Goal: Communication & Community: Answer question/provide support

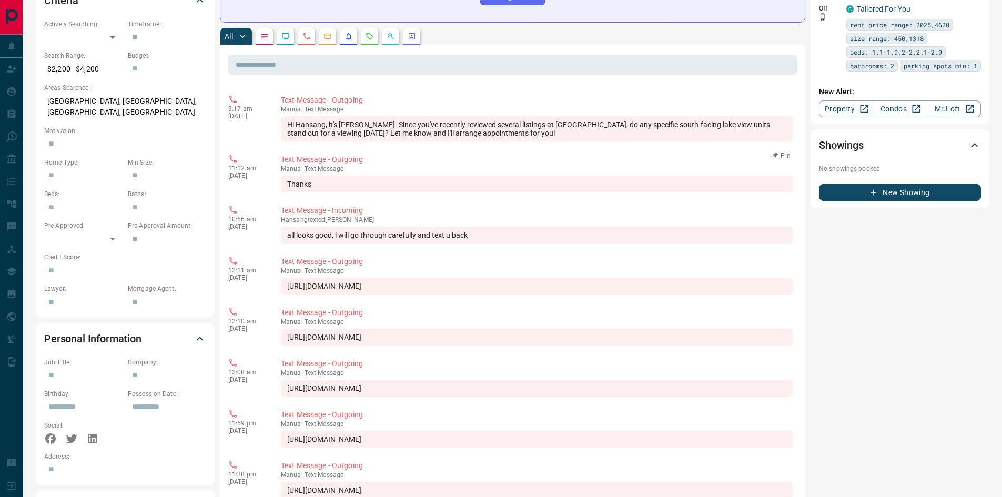
scroll to position [3259, 0]
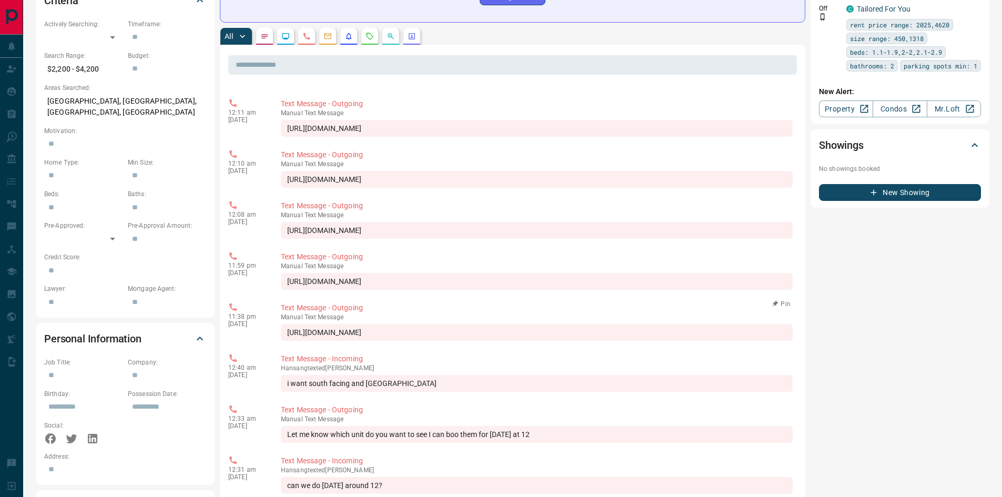
click at [287, 341] on div "[URL][DOMAIN_NAME]" at bounding box center [537, 332] width 512 height 17
drag, startPoint x: 287, startPoint y: 367, endPoint x: 586, endPoint y: 381, distance: 298.7
click at [586, 341] on div "[URL][DOMAIN_NAME]" at bounding box center [537, 332] width 512 height 17
click at [286, 290] on div "[URL][DOMAIN_NAME]" at bounding box center [537, 281] width 512 height 17
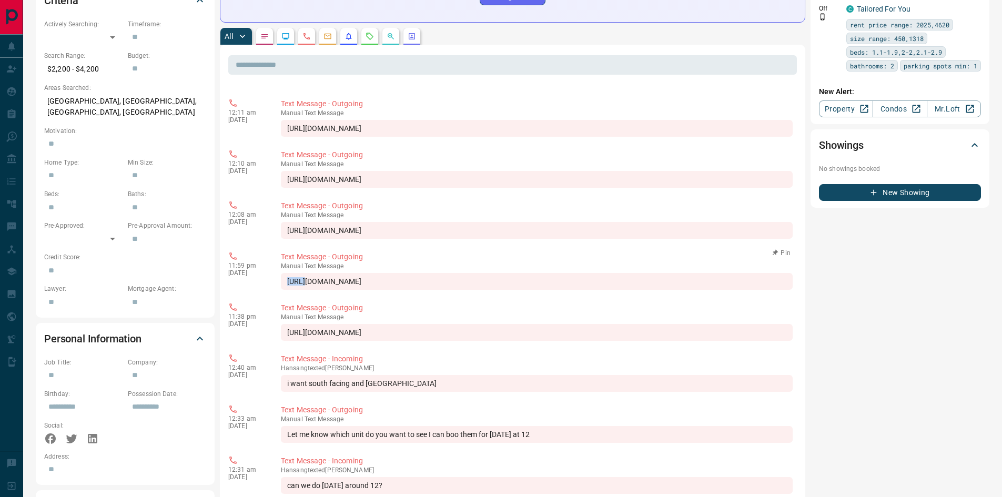
click at [286, 290] on div "[URL][DOMAIN_NAME]" at bounding box center [537, 281] width 512 height 17
drag, startPoint x: 286, startPoint y: 304, endPoint x: 315, endPoint y: 304, distance: 28.4
click at [315, 290] on div "[URL][DOMAIN_NAME]" at bounding box center [537, 281] width 512 height 17
click at [288, 290] on div "[URL][DOMAIN_NAME]" at bounding box center [537, 281] width 512 height 17
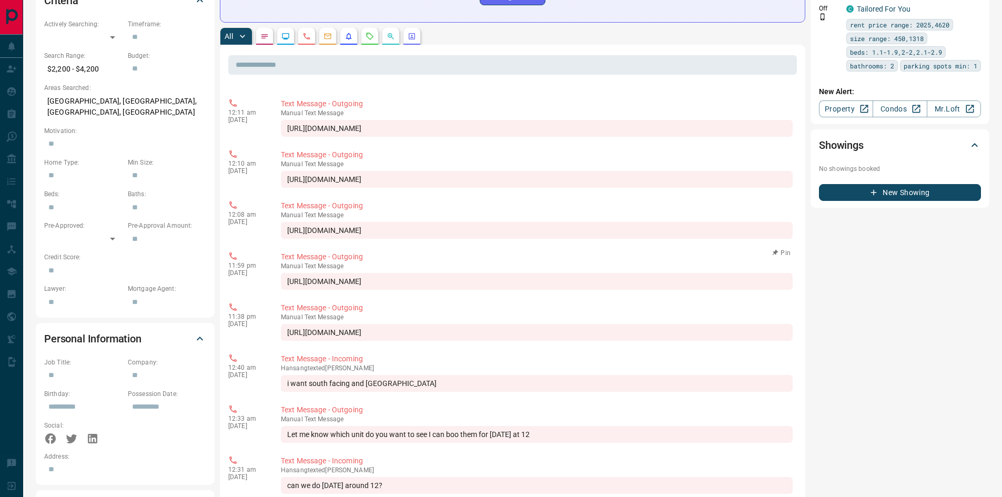
click at [334, 290] on div "[URL][DOMAIN_NAME]" at bounding box center [537, 281] width 512 height 17
click at [288, 290] on div "[URL][DOMAIN_NAME]" at bounding box center [537, 281] width 512 height 17
click at [514, 290] on div "[URL][DOMAIN_NAME]" at bounding box center [537, 281] width 512 height 17
drag, startPoint x: 595, startPoint y: 317, endPoint x: 285, endPoint y: 306, distance: 310.6
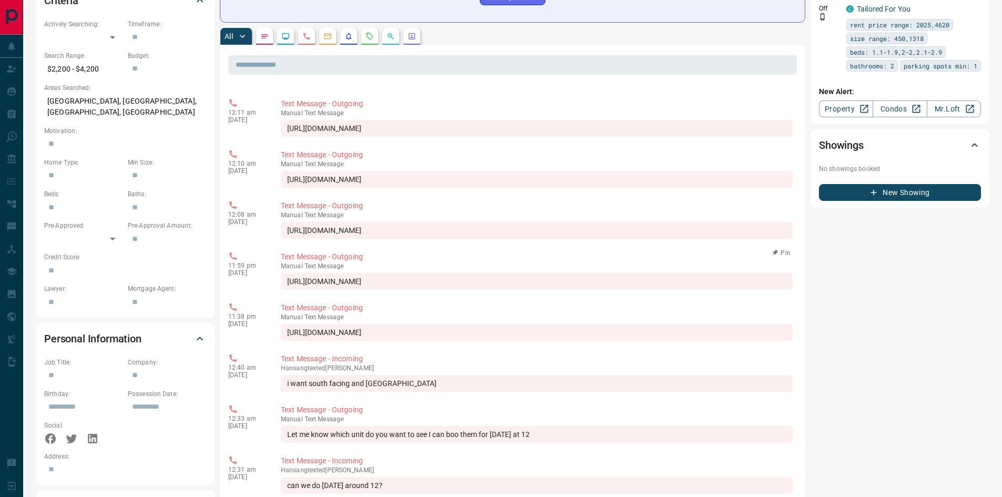
click at [285, 290] on div "[URL][DOMAIN_NAME]" at bounding box center [537, 281] width 512 height 17
drag, startPoint x: 588, startPoint y: 317, endPoint x: 288, endPoint y: 311, distance: 300.5
click at [288, 290] on div "[URL][DOMAIN_NAME]" at bounding box center [537, 281] width 512 height 17
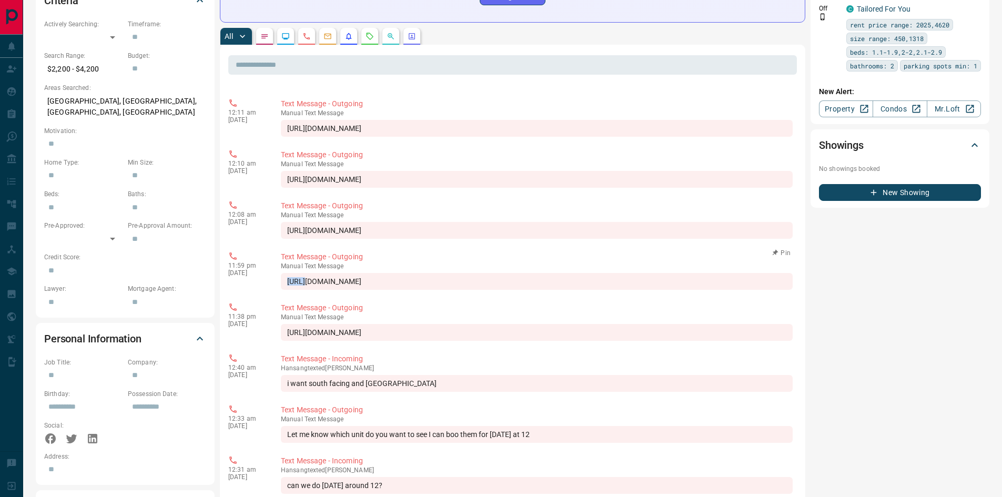
click at [288, 290] on div "[URL][DOMAIN_NAME]" at bounding box center [537, 281] width 512 height 17
click at [583, 290] on div "[URL][DOMAIN_NAME]" at bounding box center [537, 281] width 512 height 17
drag, startPoint x: 583, startPoint y: 318, endPoint x: 552, endPoint y: 311, distance: 31.2
click at [581, 290] on div "[URL][DOMAIN_NAME]" at bounding box center [537, 281] width 512 height 17
click at [329, 290] on div "[URL][DOMAIN_NAME]" at bounding box center [537, 281] width 512 height 17
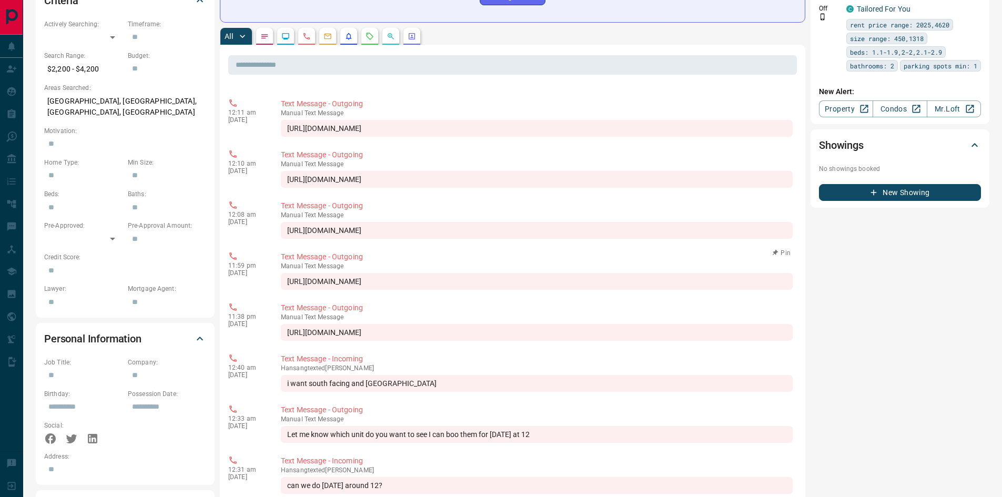
drag, startPoint x: 590, startPoint y: 316, endPoint x: 288, endPoint y: 308, distance: 302.1
click at [288, 290] on div "[URL][DOMAIN_NAME]" at bounding box center [537, 281] width 512 height 17
click at [289, 290] on div "[URL][DOMAIN_NAME]" at bounding box center [537, 281] width 512 height 17
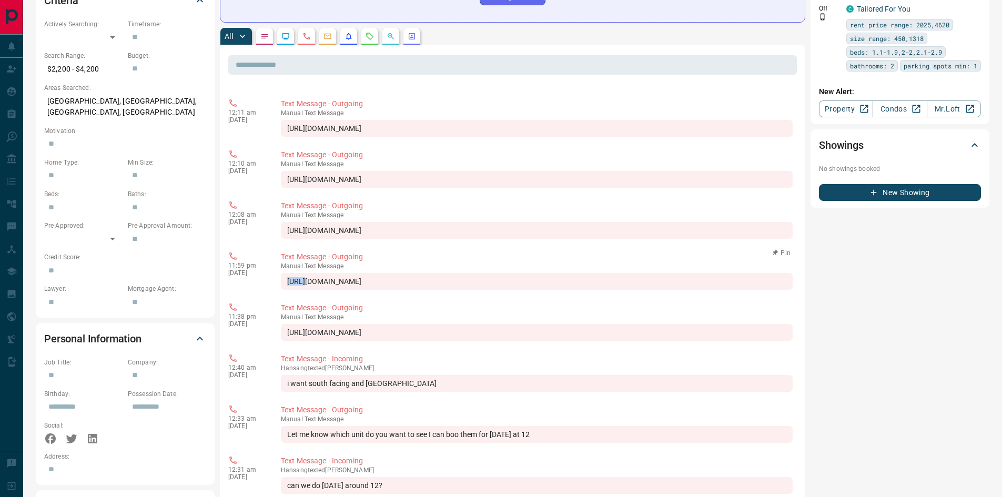
click at [401, 290] on div "[URL][DOMAIN_NAME]" at bounding box center [537, 281] width 512 height 17
click at [287, 290] on div "[URL][DOMAIN_NAME]" at bounding box center [537, 281] width 512 height 17
drag, startPoint x: 361, startPoint y: 310, endPoint x: 332, endPoint y: 308, distance: 29.0
click at [355, 290] on div "[URL][DOMAIN_NAME]" at bounding box center [537, 281] width 512 height 17
click at [286, 290] on div "[URL][DOMAIN_NAME]" at bounding box center [537, 281] width 512 height 17
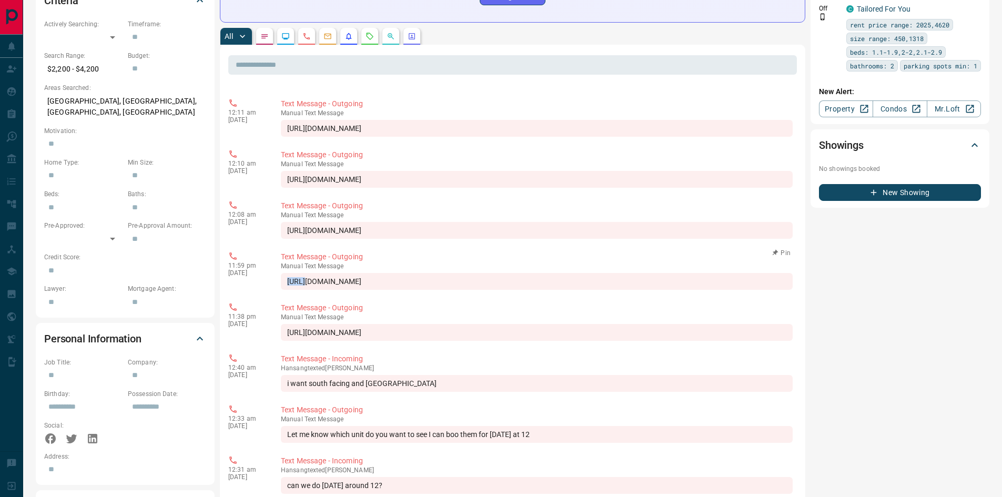
click at [286, 290] on div "[URL][DOMAIN_NAME]" at bounding box center [537, 281] width 512 height 17
click at [288, 290] on div "[URL][DOMAIN_NAME]" at bounding box center [537, 281] width 512 height 17
drag, startPoint x: 357, startPoint y: 310, endPoint x: 384, endPoint y: 311, distance: 26.3
click at [388, 290] on div "[URL][DOMAIN_NAME]" at bounding box center [537, 281] width 512 height 17
click at [288, 290] on div "[URL][DOMAIN_NAME]" at bounding box center [537, 281] width 512 height 17
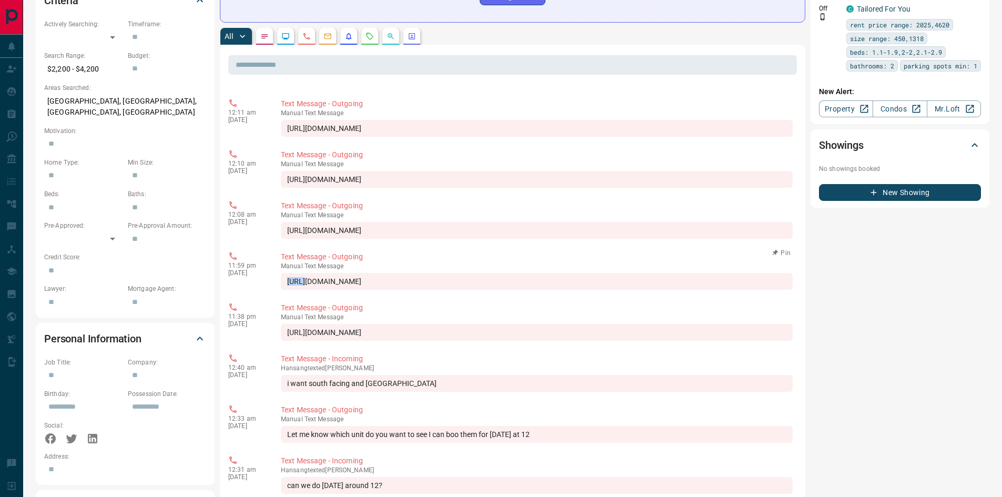
drag, startPoint x: 288, startPoint y: 305, endPoint x: 300, endPoint y: 306, distance: 12.7
click at [294, 290] on div "[URL][DOMAIN_NAME]" at bounding box center [537, 281] width 512 height 17
drag, startPoint x: 343, startPoint y: 308, endPoint x: 425, endPoint y: 313, distance: 82.2
click at [425, 290] on div "[URL][DOMAIN_NAME]" at bounding box center [537, 281] width 512 height 17
click at [291, 290] on div "[URL][DOMAIN_NAME]" at bounding box center [537, 281] width 512 height 17
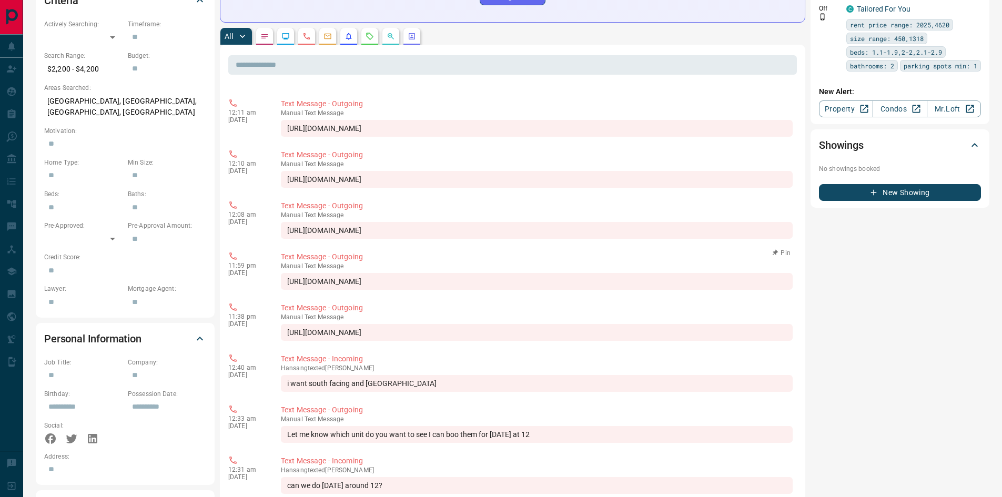
click at [288, 290] on div "[URL][DOMAIN_NAME]" at bounding box center [537, 281] width 512 height 17
click at [291, 290] on div "[URL][DOMAIN_NAME]" at bounding box center [537, 281] width 512 height 17
drag, startPoint x: 373, startPoint y: 314, endPoint x: 399, endPoint y: 316, distance: 25.9
click at [399, 290] on div "[URL][DOMAIN_NAME]" at bounding box center [537, 281] width 512 height 17
drag, startPoint x: 288, startPoint y: 307, endPoint x: 589, endPoint y: 327, distance: 302.1
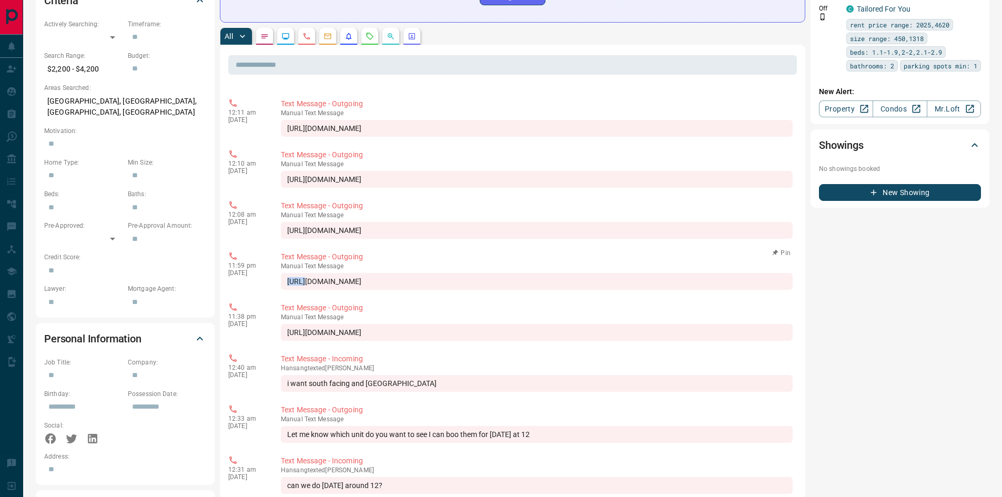
click at [589, 293] on div "11:59 pm [DATE] Text Message - Outgoing manual Text Message [URL][DOMAIN_NAME] …" at bounding box center [512, 270] width 569 height 45
drag, startPoint x: 585, startPoint y: 321, endPoint x: 285, endPoint y: 297, distance: 300.9
click at [285, 290] on div "manual Text Message [URL][DOMAIN_NAME]" at bounding box center [537, 276] width 512 height 27
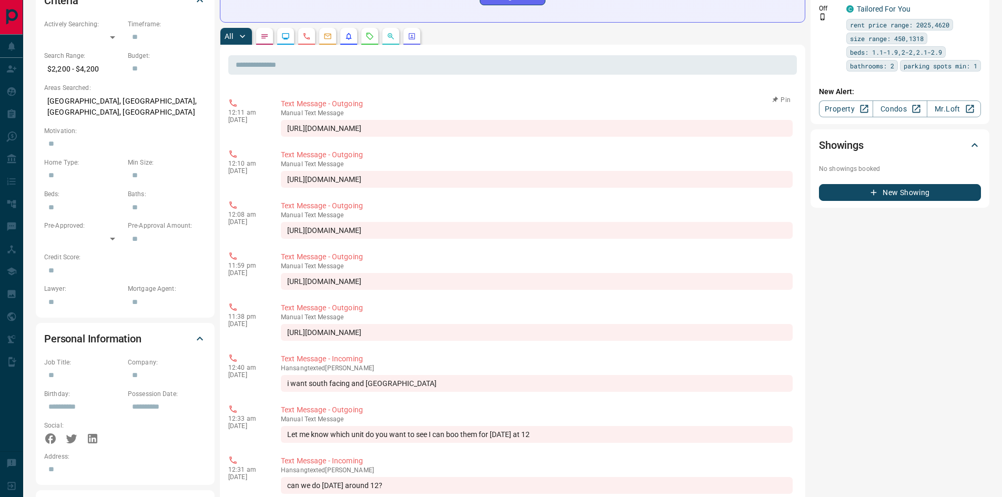
drag, startPoint x: 286, startPoint y: 123, endPoint x: 625, endPoint y: 130, distance: 338.4
click at [625, 130] on div "[URL][DOMAIN_NAME]" at bounding box center [537, 128] width 512 height 17
drag, startPoint x: 287, startPoint y: 185, endPoint x: 626, endPoint y: 196, distance: 339.0
click at [626, 188] on div "[URL][DOMAIN_NAME]" at bounding box center [537, 179] width 512 height 17
drag, startPoint x: 287, startPoint y: 248, endPoint x: 598, endPoint y: 255, distance: 311.0
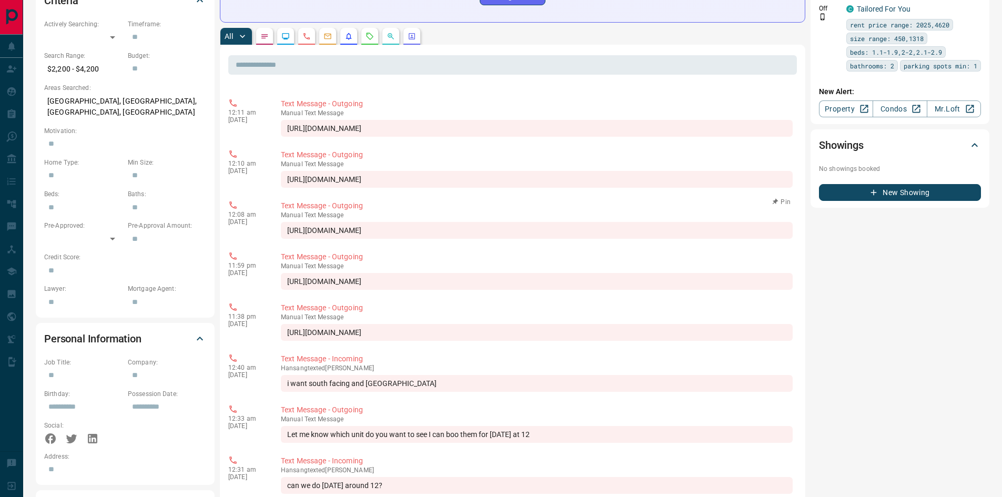
click at [598, 239] on div "[URL][DOMAIN_NAME]" at bounding box center [537, 230] width 512 height 17
drag, startPoint x: 289, startPoint y: 307, endPoint x: 452, endPoint y: 310, distance: 162.6
click at [454, 290] on div "[URL][DOMAIN_NAME]" at bounding box center [537, 281] width 512 height 17
drag, startPoint x: 284, startPoint y: 304, endPoint x: 611, endPoint y: 318, distance: 327.6
click at [611, 290] on div "[URL][DOMAIN_NAME]" at bounding box center [537, 281] width 512 height 17
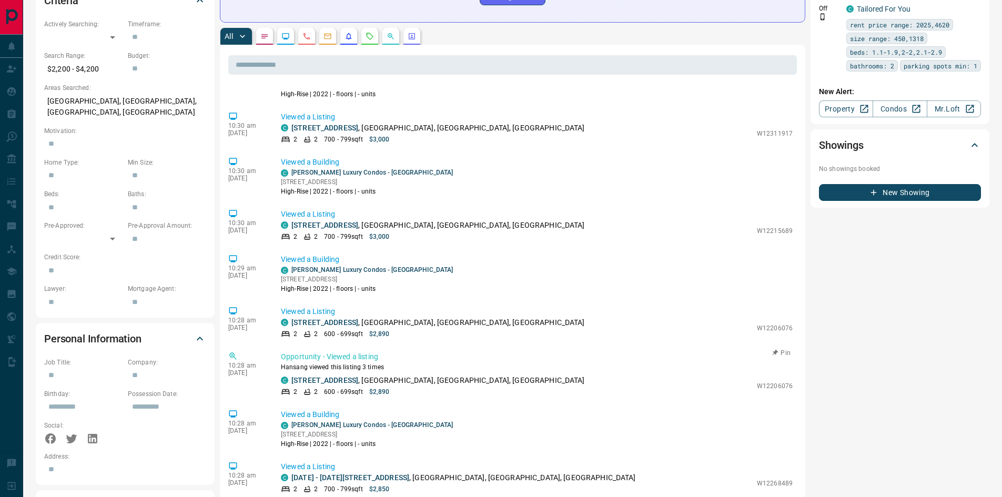
scroll to position [576, 0]
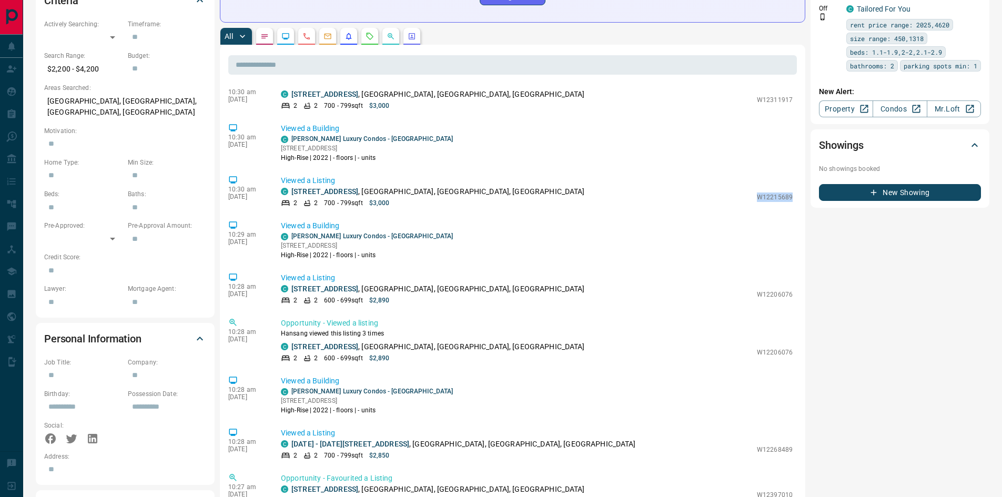
drag, startPoint x: 751, startPoint y: 192, endPoint x: 780, endPoint y: 192, distance: 29.5
copy p "W12215689"
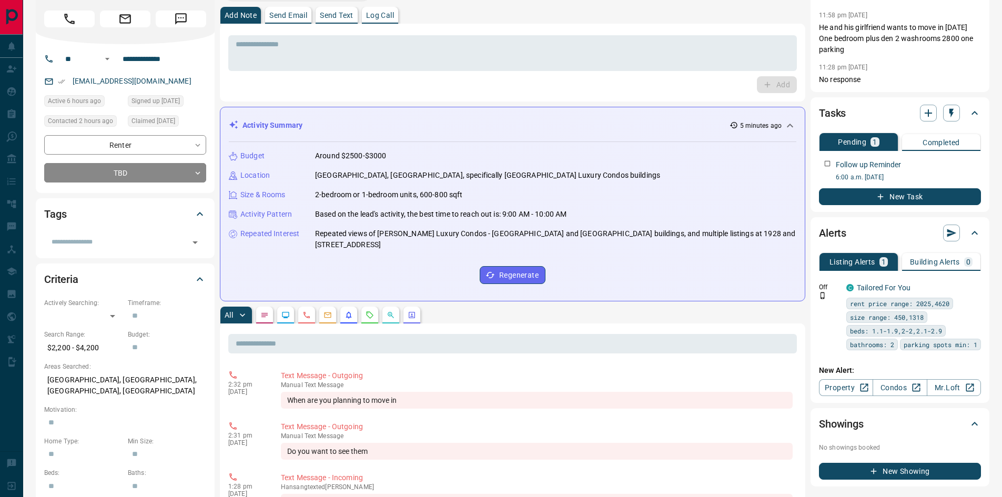
scroll to position [0, 0]
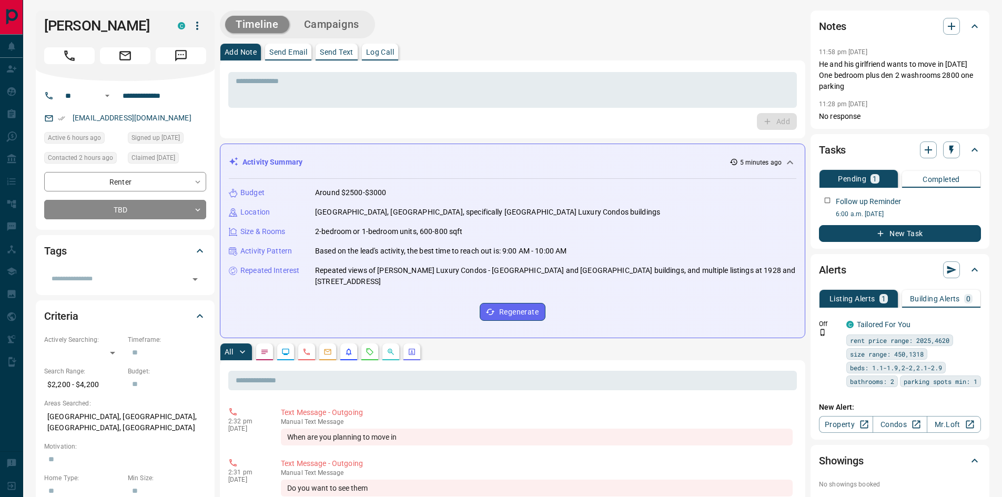
click at [344, 51] on p "Send Text" at bounding box center [337, 51] width 34 height 7
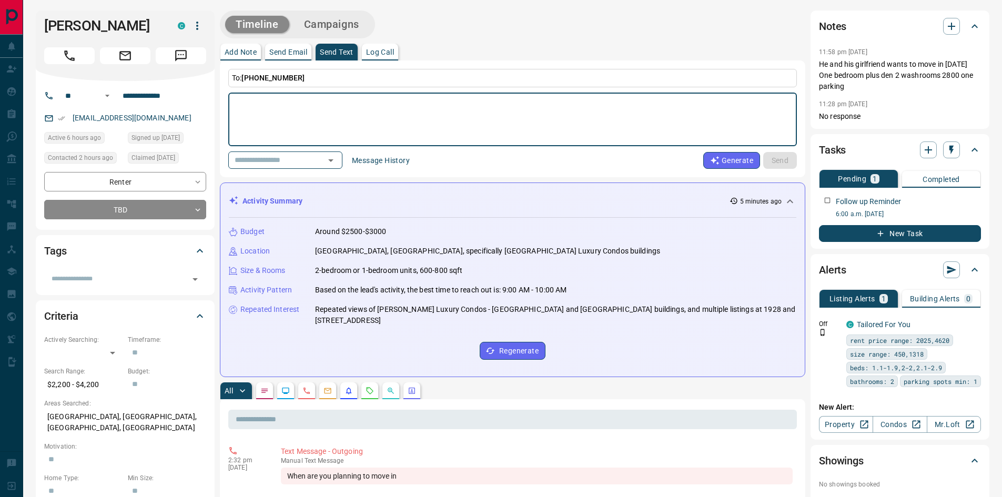
click at [251, 104] on textarea at bounding box center [513, 119] width 554 height 45
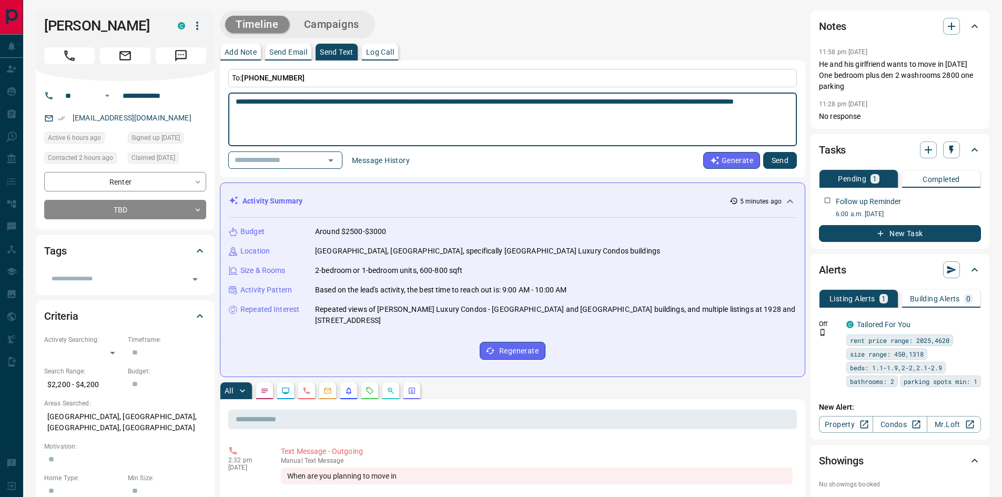
type textarea "**********"
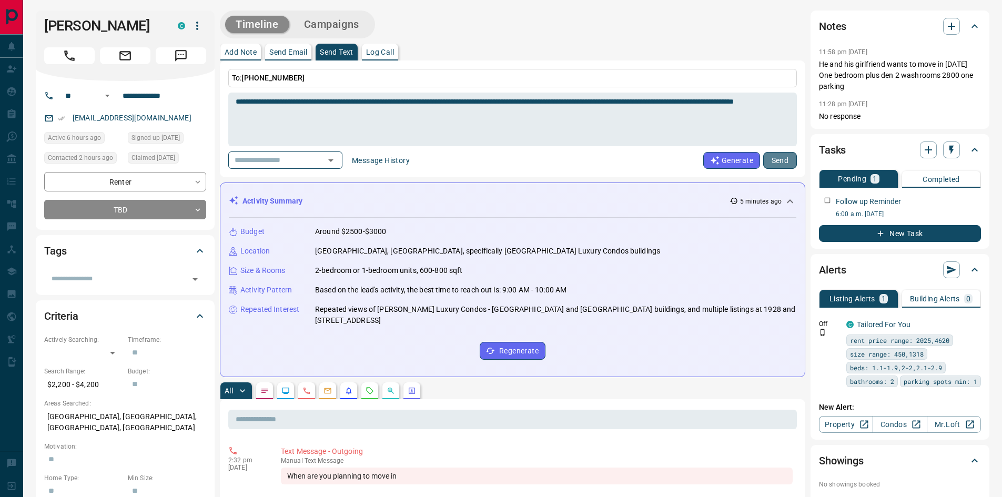
click at [788, 163] on button "Send" at bounding box center [780, 160] width 34 height 17
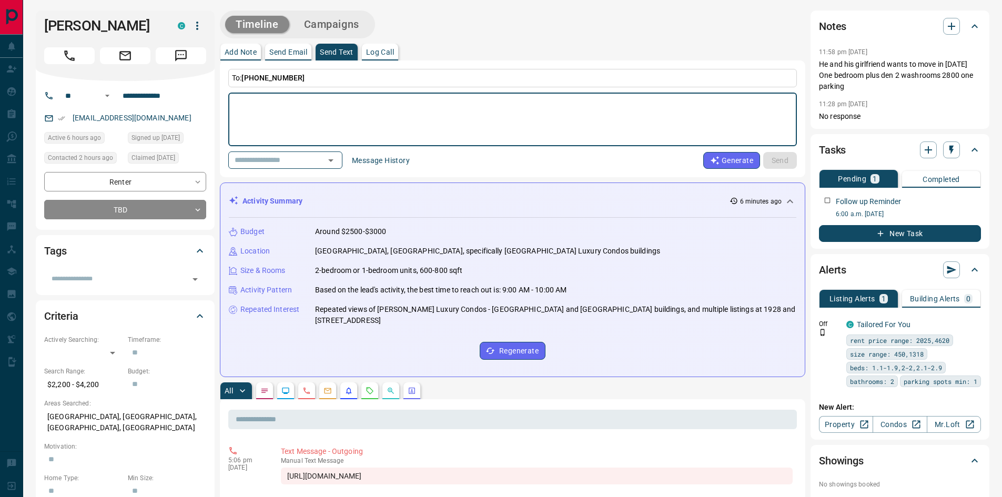
click at [253, 106] on textarea at bounding box center [513, 119] width 554 height 45
paste textarea "**********"
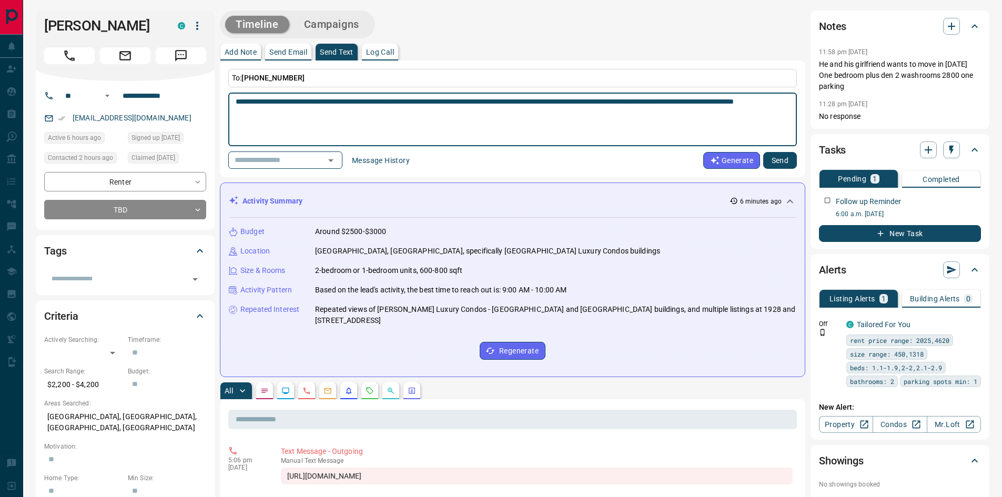
type textarea "**********"
click at [785, 160] on button "Send" at bounding box center [780, 160] width 34 height 17
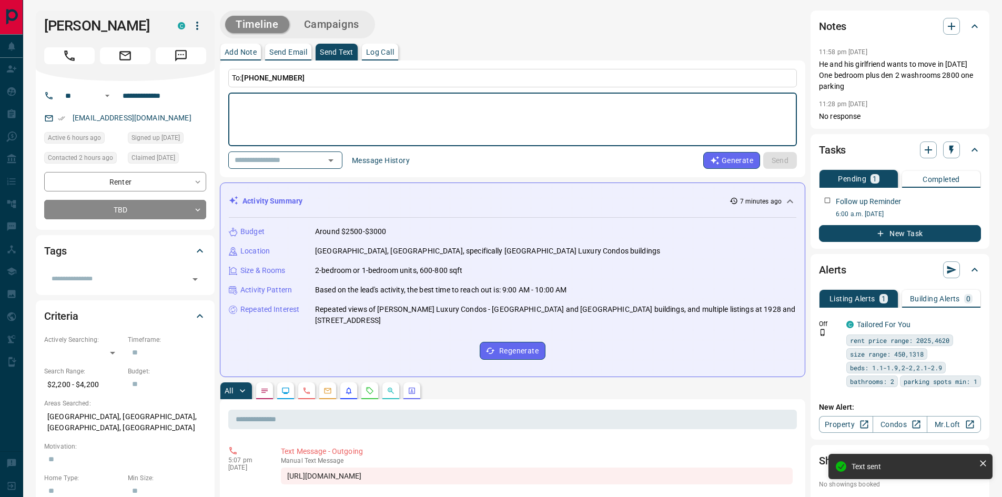
click at [280, 97] on textarea at bounding box center [513, 119] width 554 height 45
paste textarea "**********"
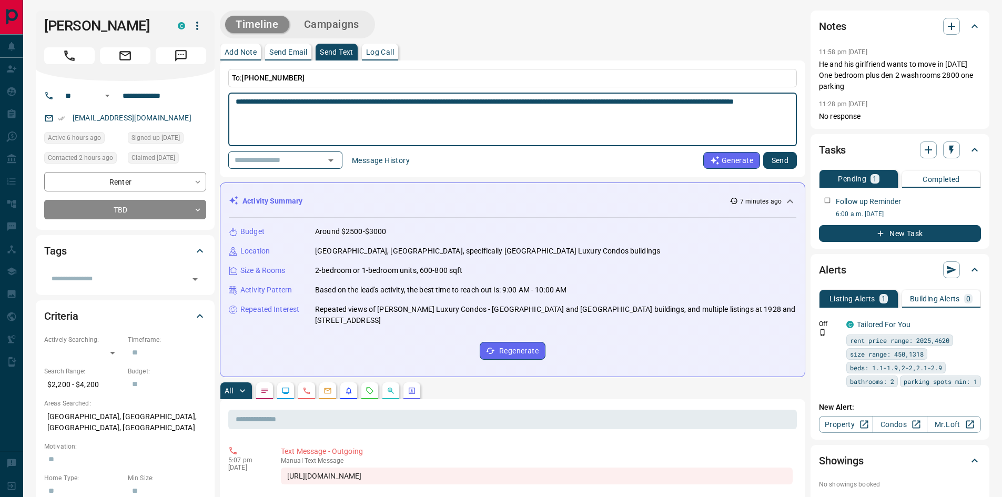
type textarea "**********"
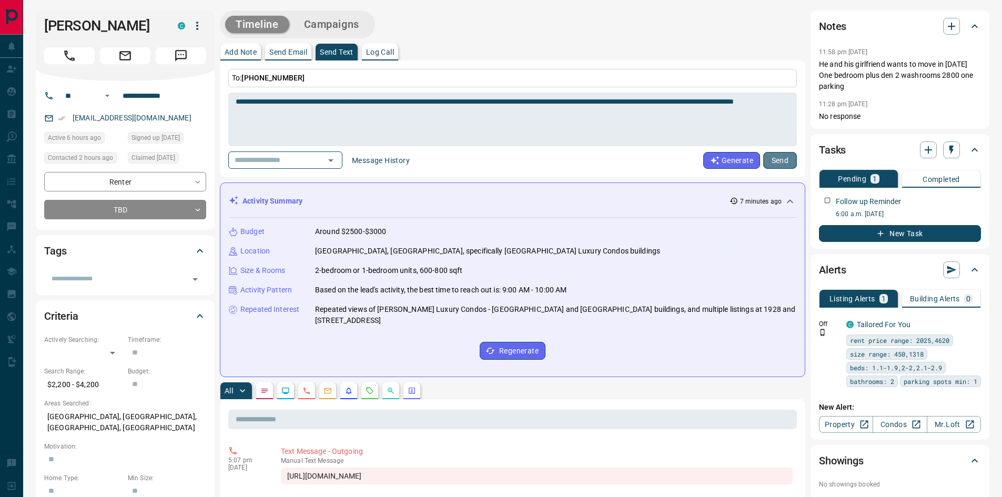
click at [780, 164] on button "Send" at bounding box center [780, 160] width 34 height 17
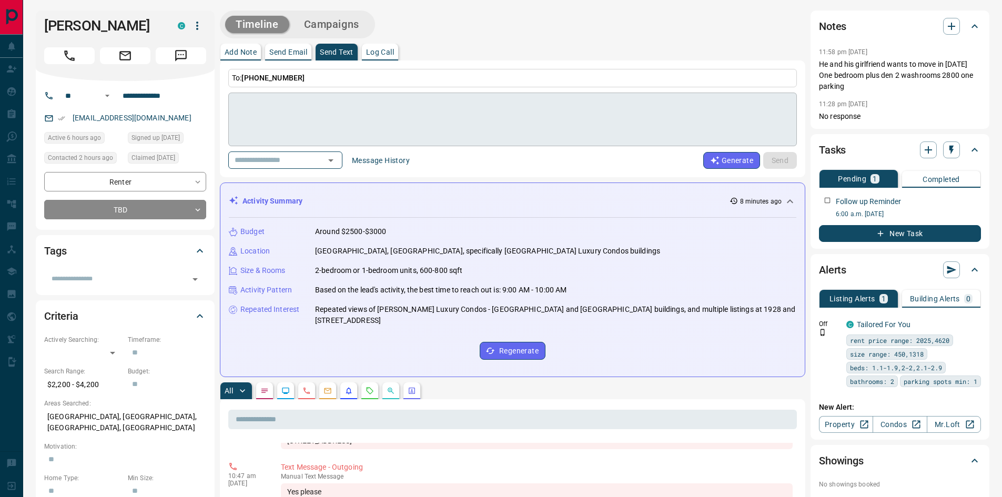
click at [283, 99] on textarea at bounding box center [513, 119] width 554 height 45
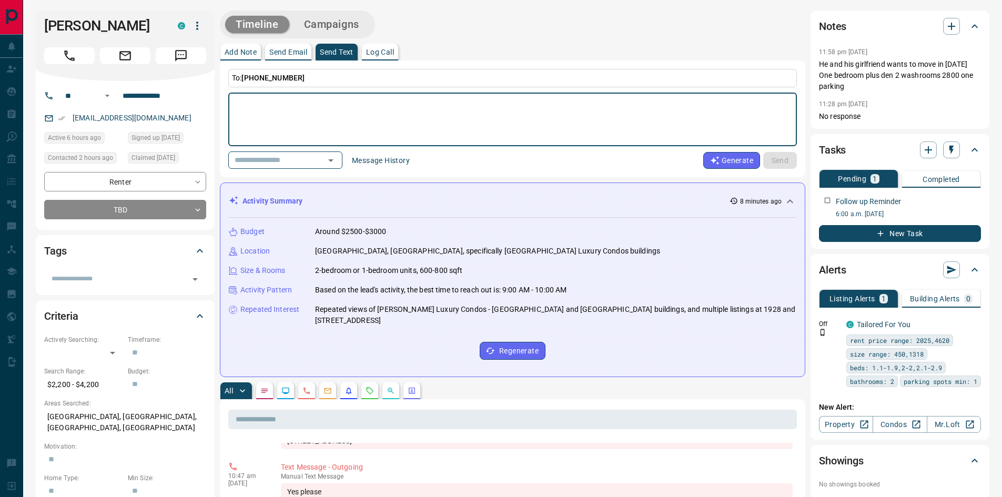
paste textarea "**********"
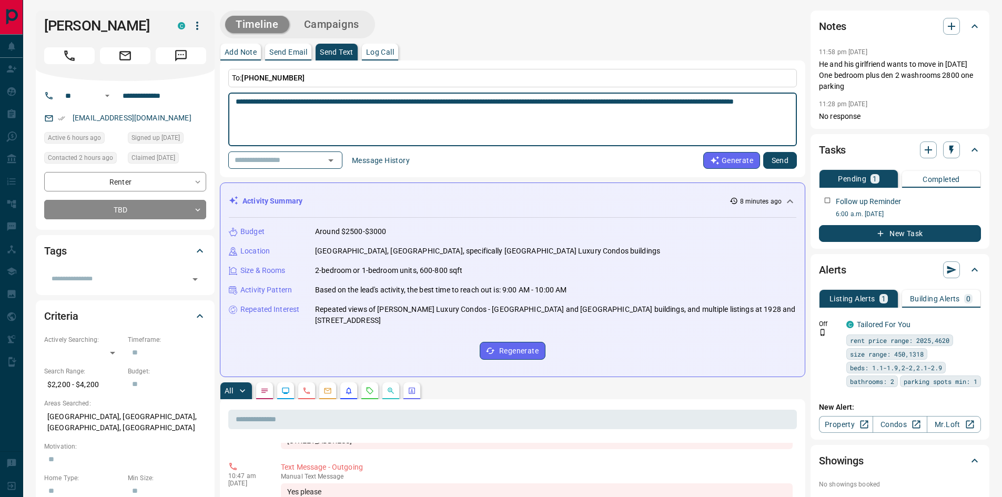
type textarea "**********"
click at [784, 161] on button "Send" at bounding box center [780, 160] width 34 height 17
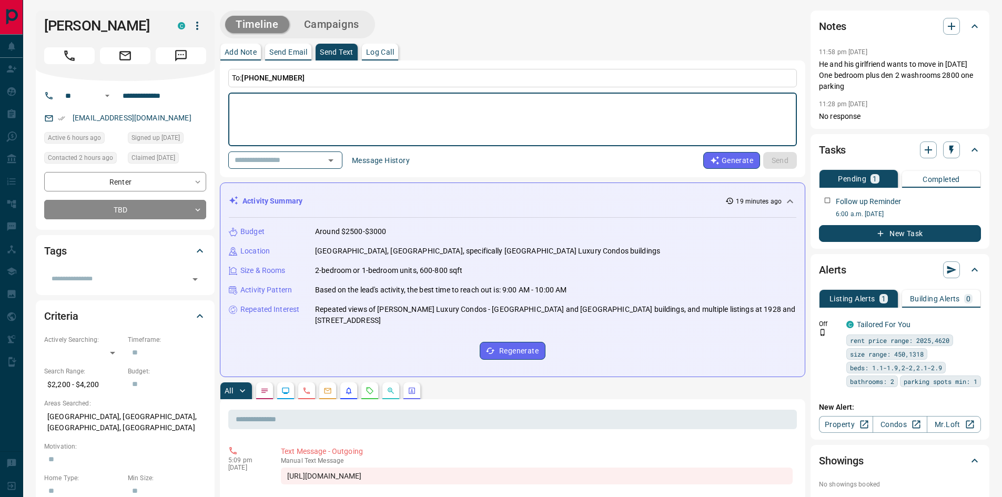
click at [308, 107] on textarea at bounding box center [513, 119] width 554 height 45
type textarea "**********"
click at [783, 163] on button "Send" at bounding box center [780, 160] width 34 height 17
click at [325, 103] on textarea at bounding box center [513, 119] width 554 height 45
type textarea "**********"
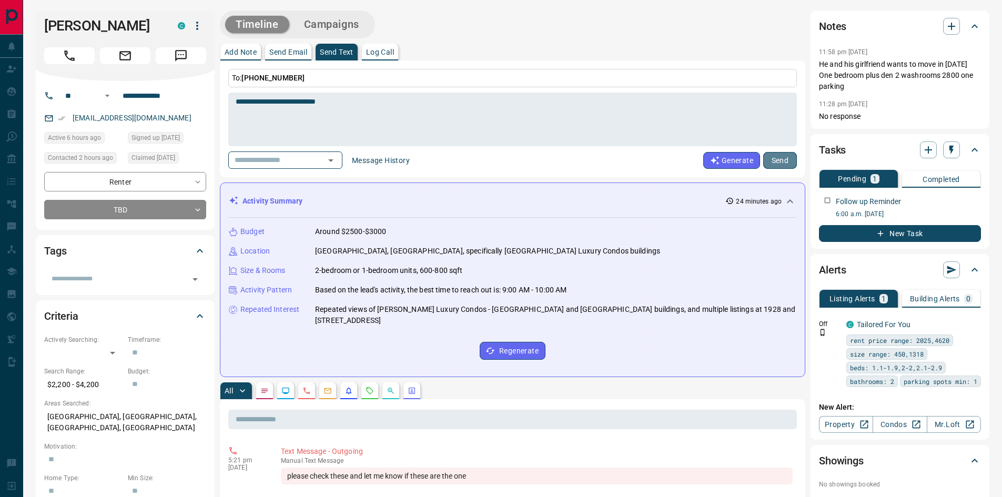
click at [780, 166] on button "Send" at bounding box center [780, 160] width 34 height 17
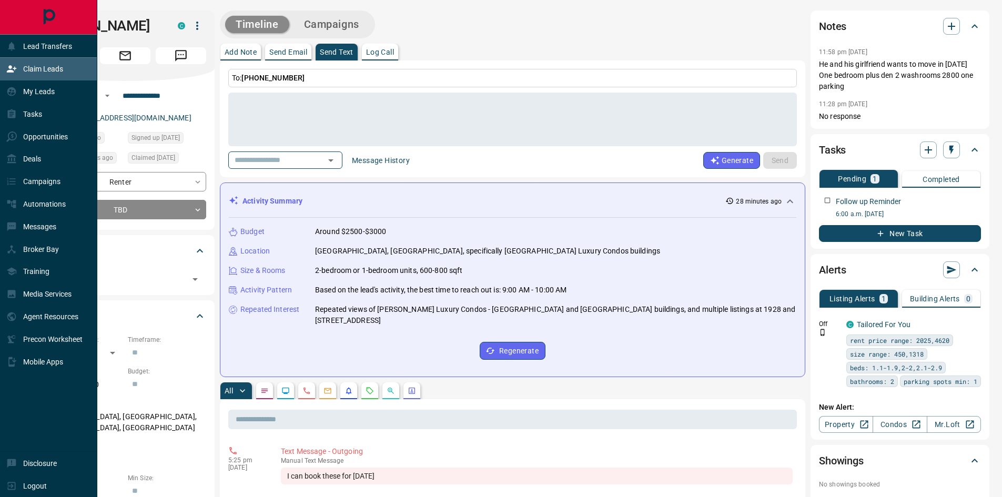
click at [50, 64] on div "Claim Leads" at bounding box center [34, 69] width 57 height 17
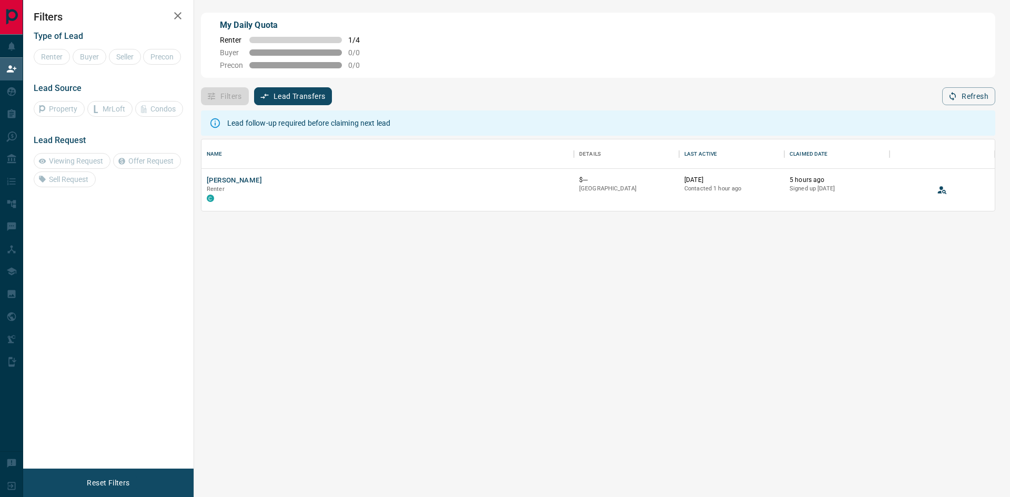
scroll to position [64, 786]
click at [233, 186] on button "[PERSON_NAME]" at bounding box center [234, 181] width 55 height 10
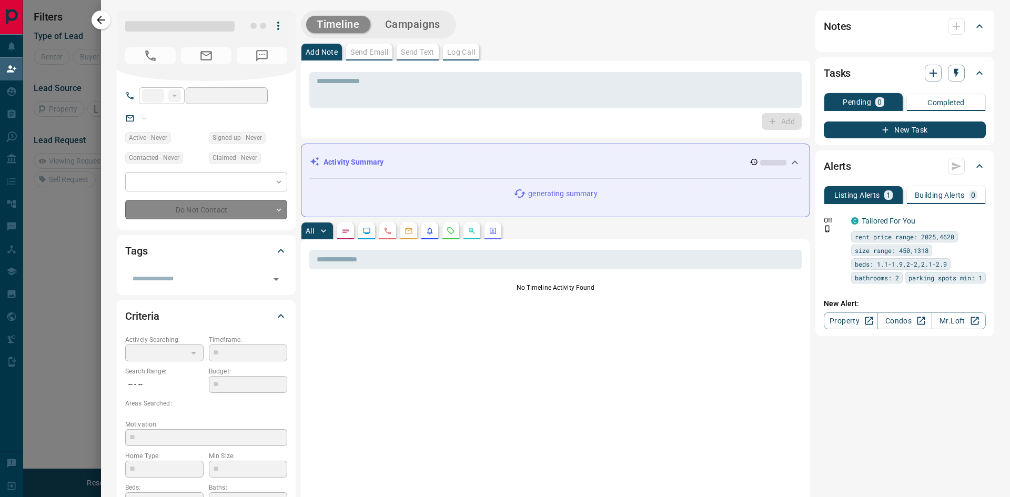
type input "**"
type input "**********"
type input "**"
type input "*"
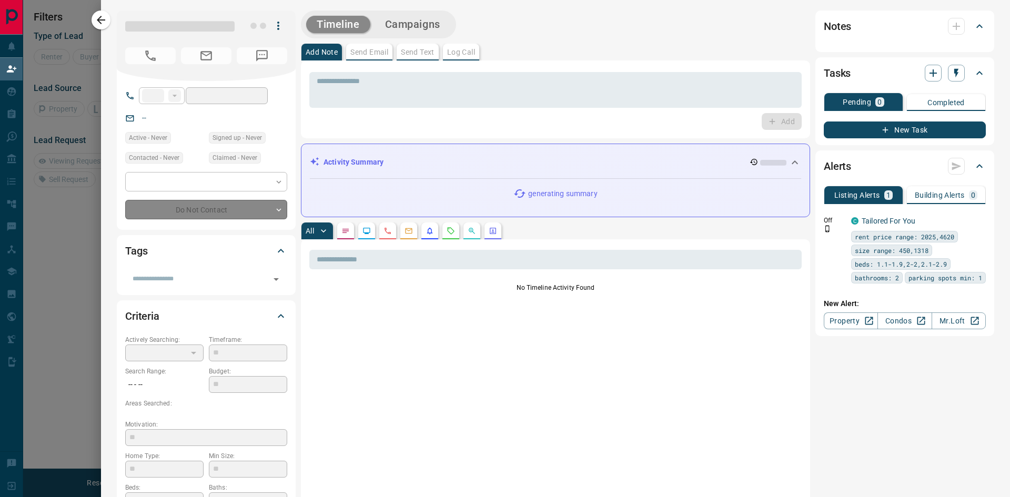
type input "**********"
type input "*******"
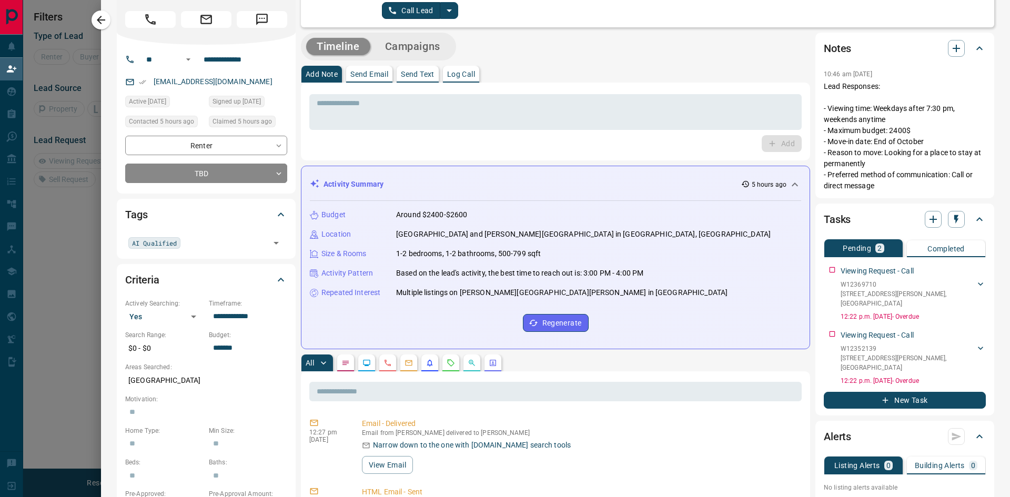
scroll to position [0, 0]
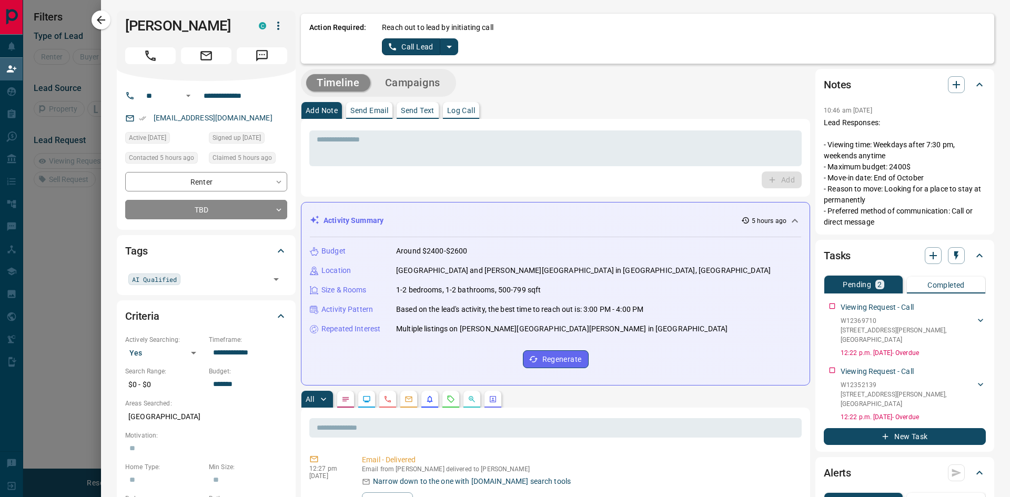
click at [422, 113] on p "Send Text" at bounding box center [418, 110] width 34 height 7
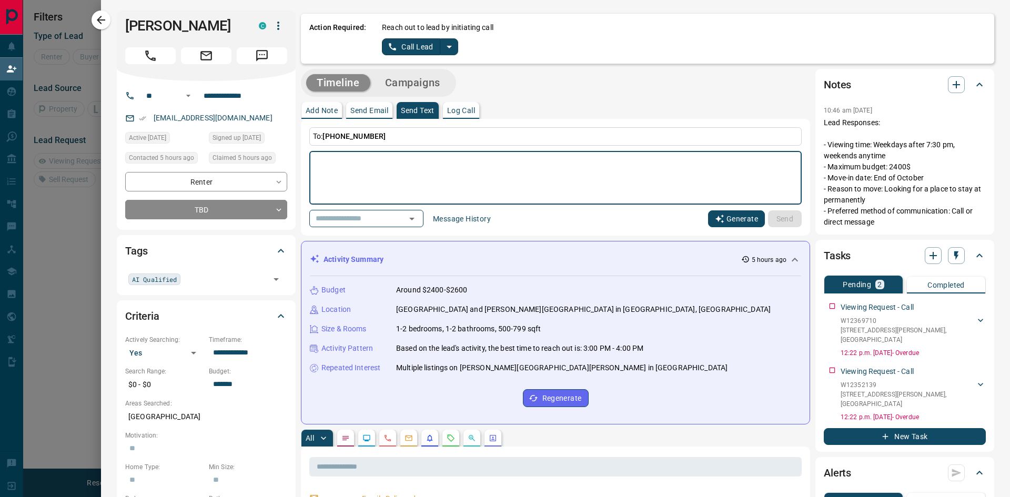
click at [740, 223] on button "Generate" at bounding box center [736, 218] width 57 height 17
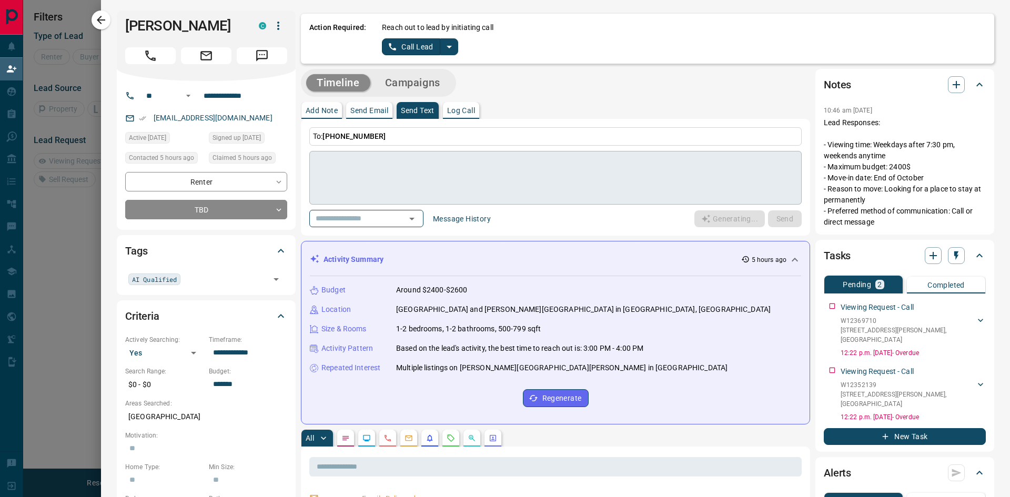
type textarea "**********"
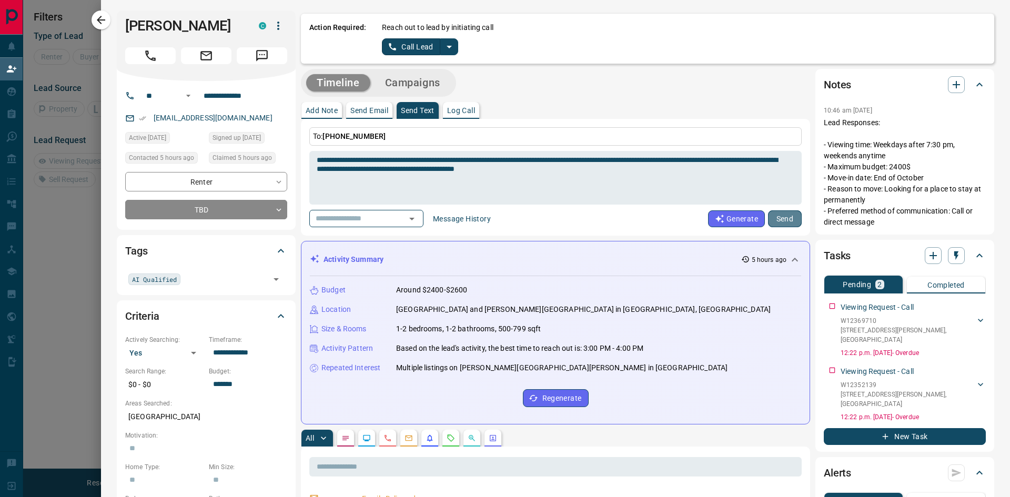
click at [778, 222] on button "Send" at bounding box center [785, 218] width 34 height 17
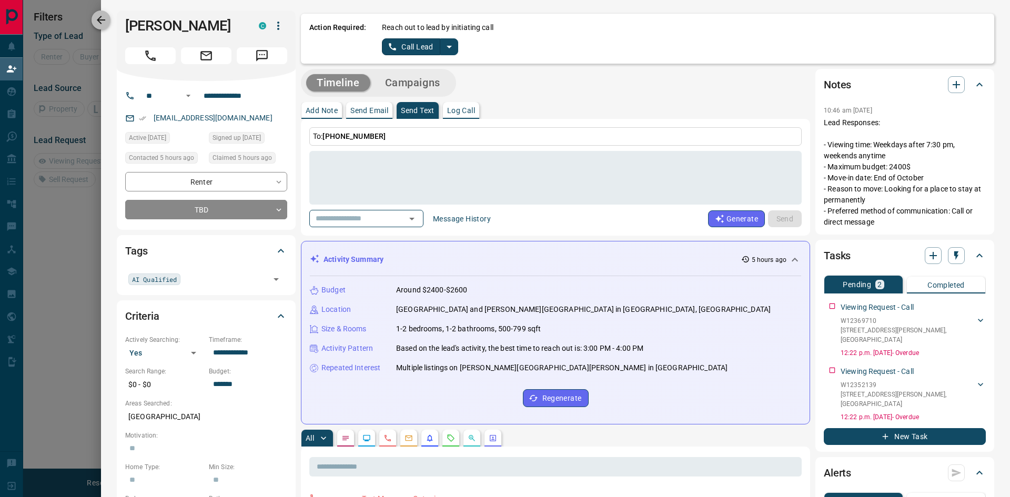
click at [101, 20] on icon "button" at bounding box center [101, 20] width 8 height 8
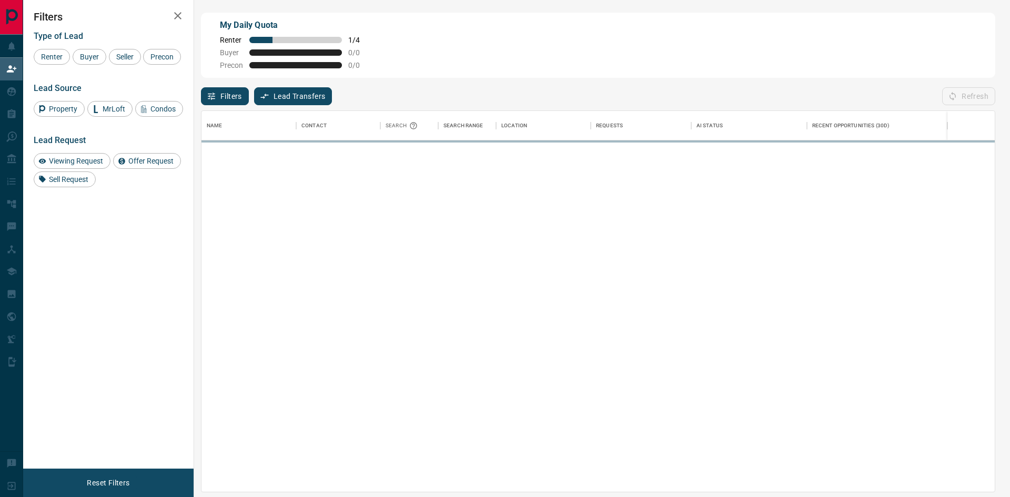
scroll to position [373, 786]
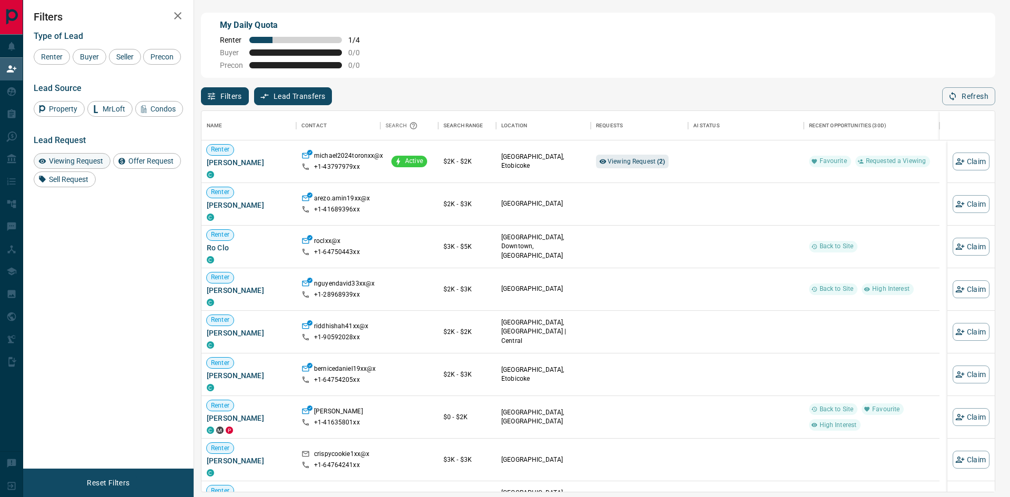
click at [71, 155] on div "Viewing Request" at bounding box center [72, 161] width 77 height 16
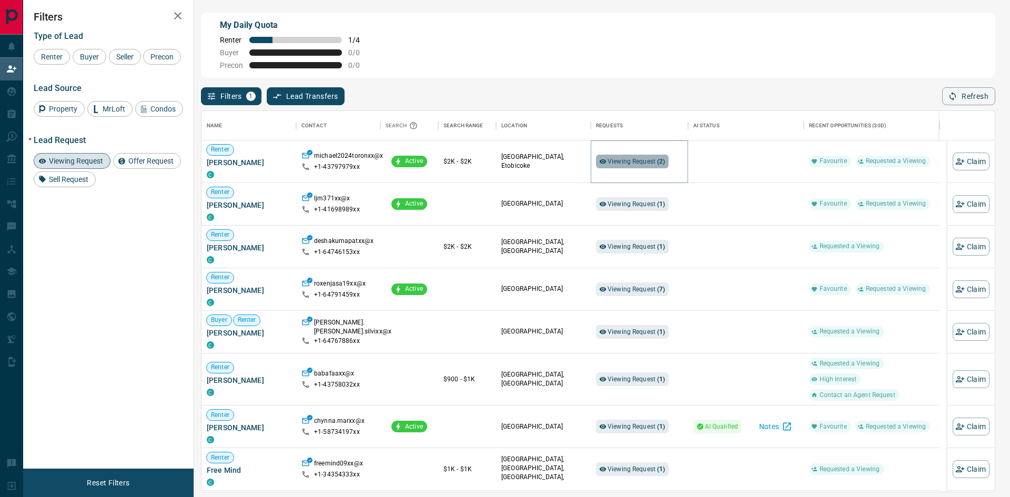
click at [641, 161] on span "Viewing Request ( 2 )" at bounding box center [637, 161] width 58 height 7
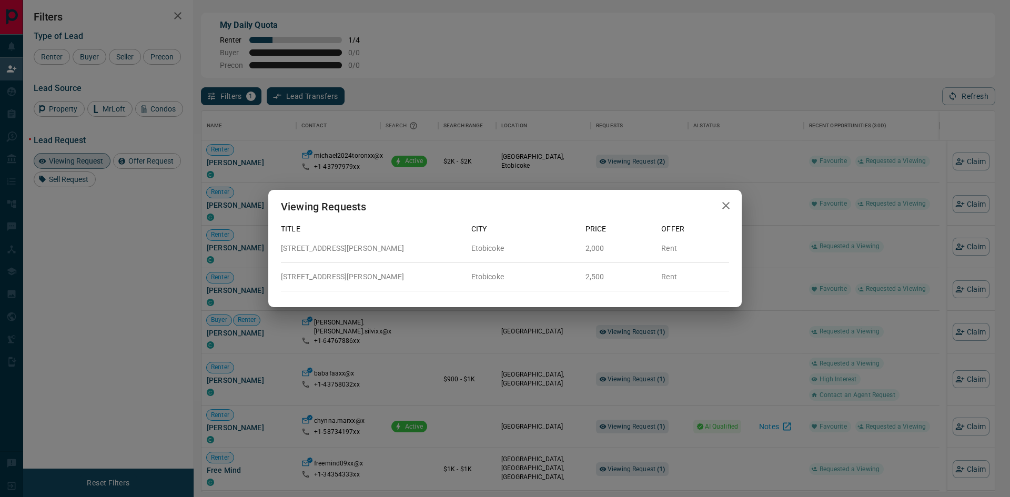
click at [727, 207] on icon "button" at bounding box center [725, 205] width 7 height 7
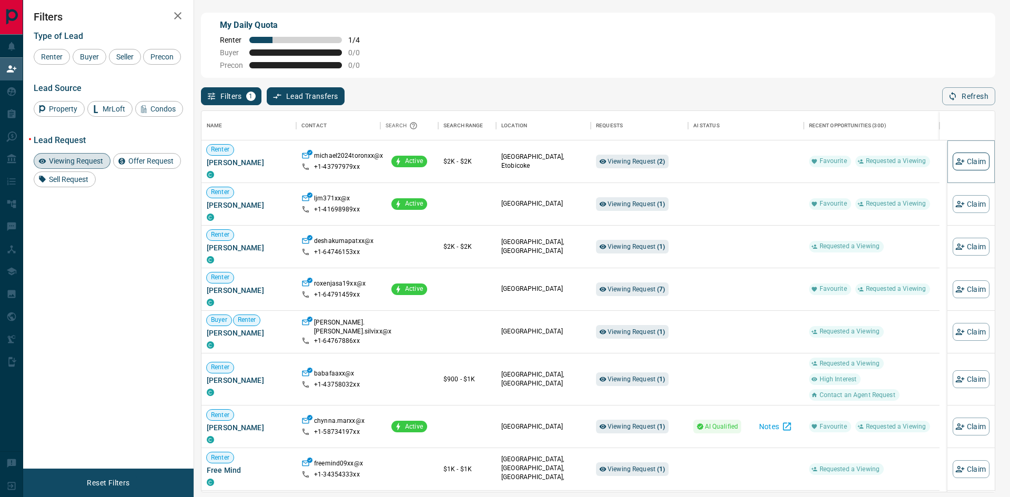
click at [966, 167] on button "Claim" at bounding box center [971, 162] width 37 height 18
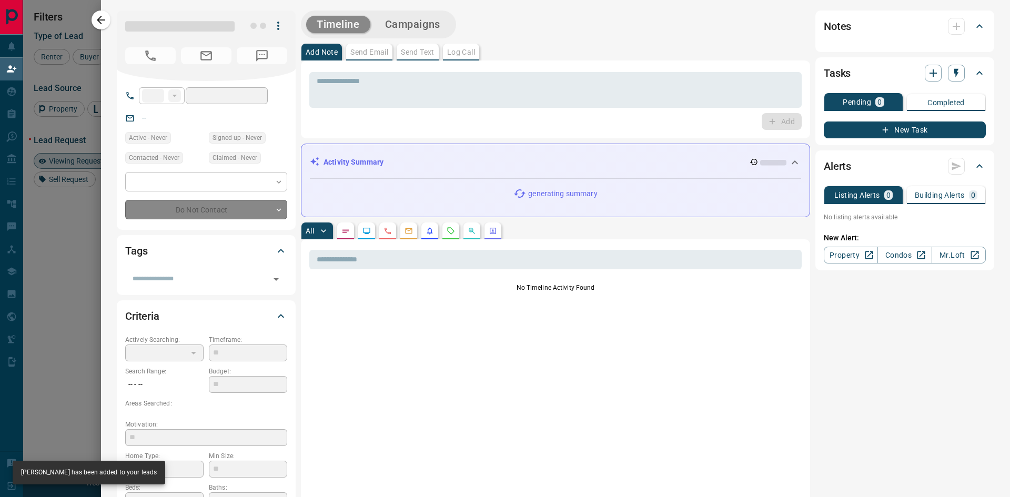
type input "**"
type input "**********"
type input "**"
type input "*"
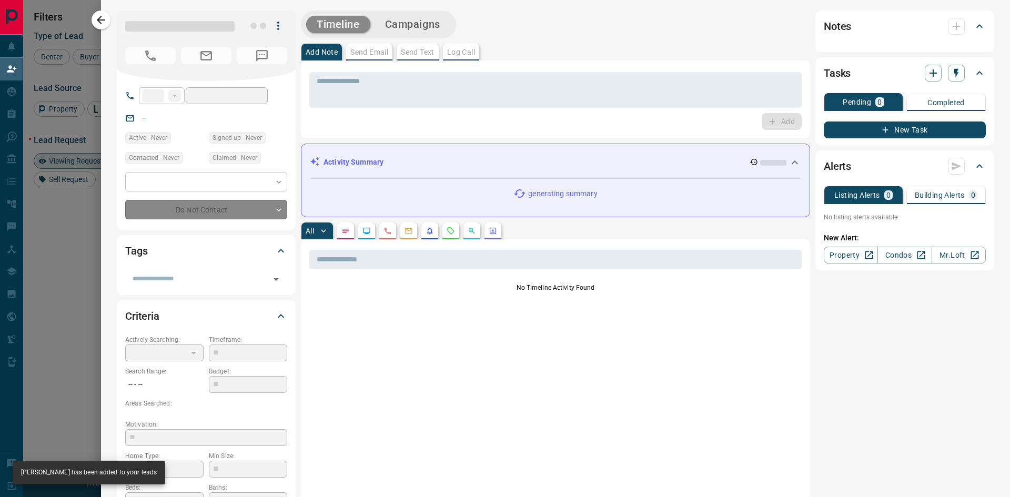
type input "**********"
type input "*******"
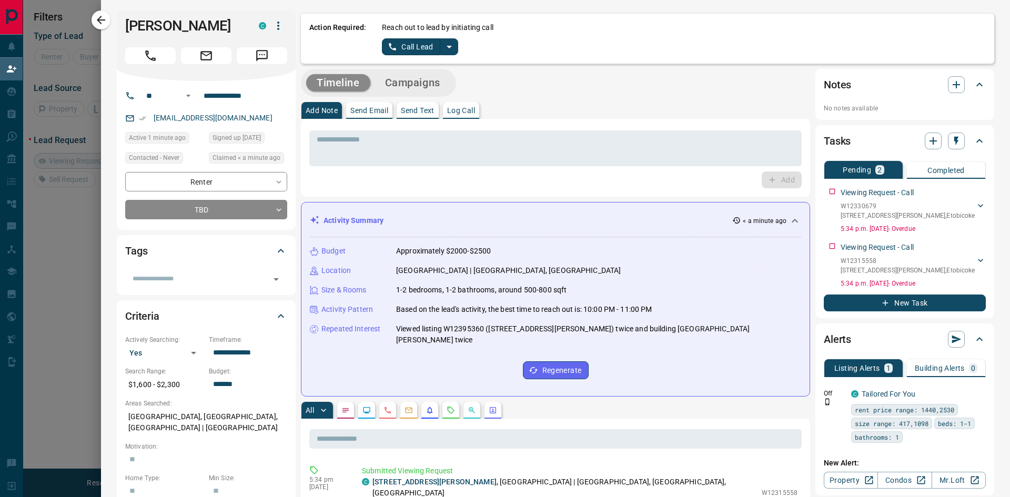
scroll to position [64, 786]
click at [101, 18] on icon "button" at bounding box center [101, 20] width 13 height 13
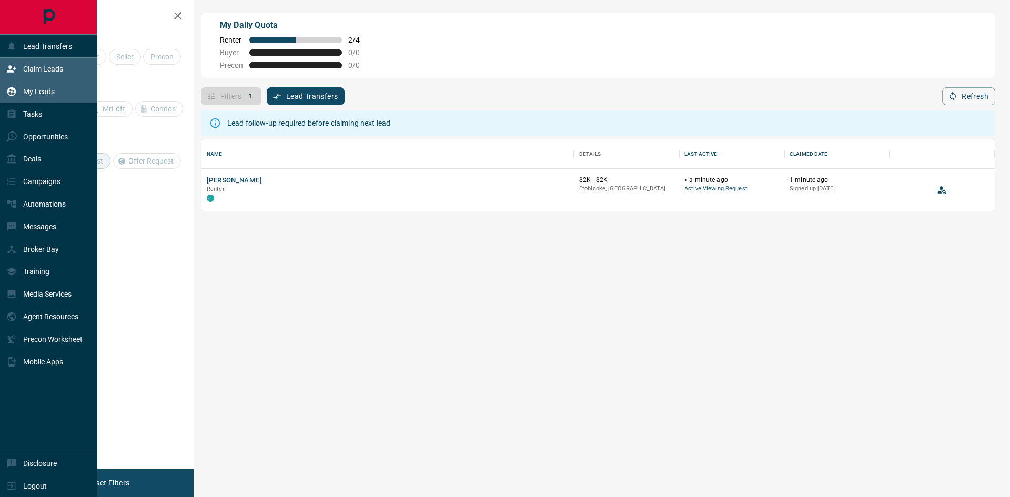
click at [26, 91] on p "My Leads" at bounding box center [39, 91] width 32 height 8
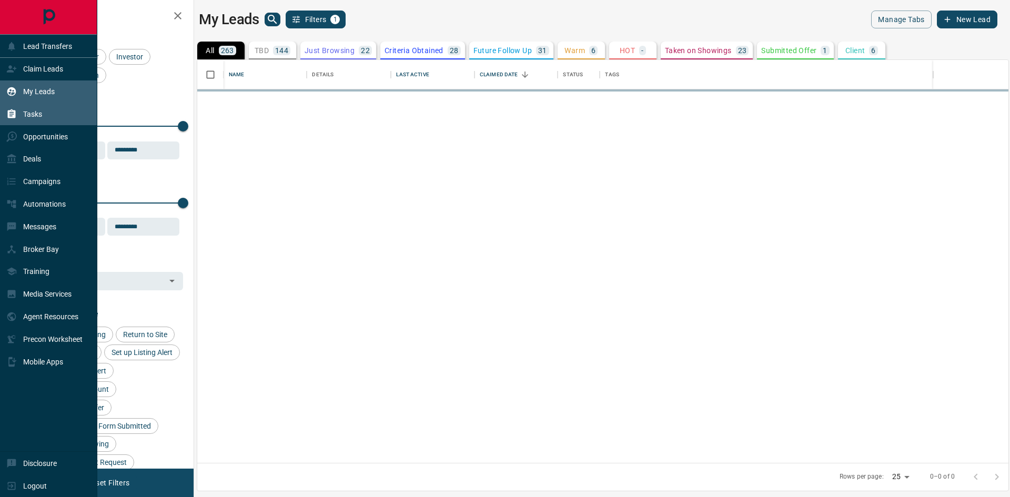
scroll to position [395, 803]
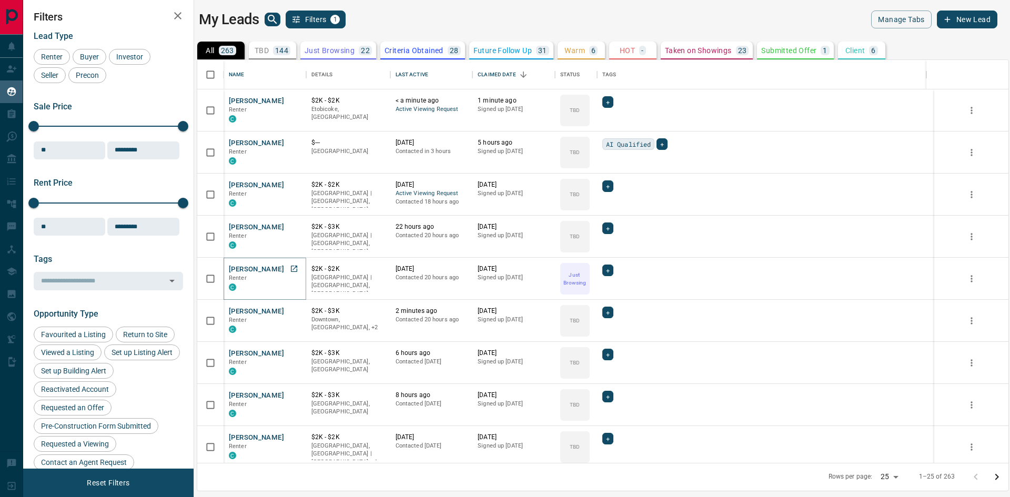
click at [247, 270] on button "[PERSON_NAME]" at bounding box center [256, 270] width 55 height 10
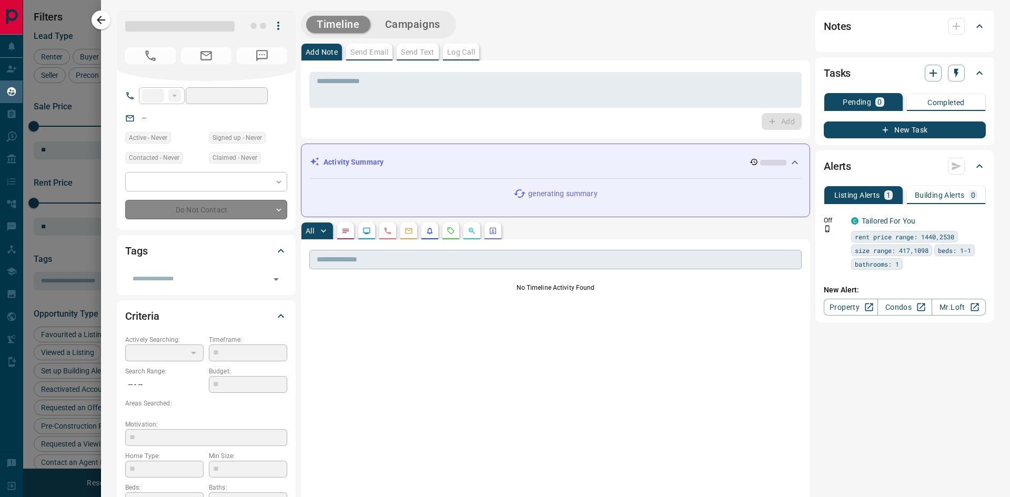
type input "**"
type input "**********"
type input "*"
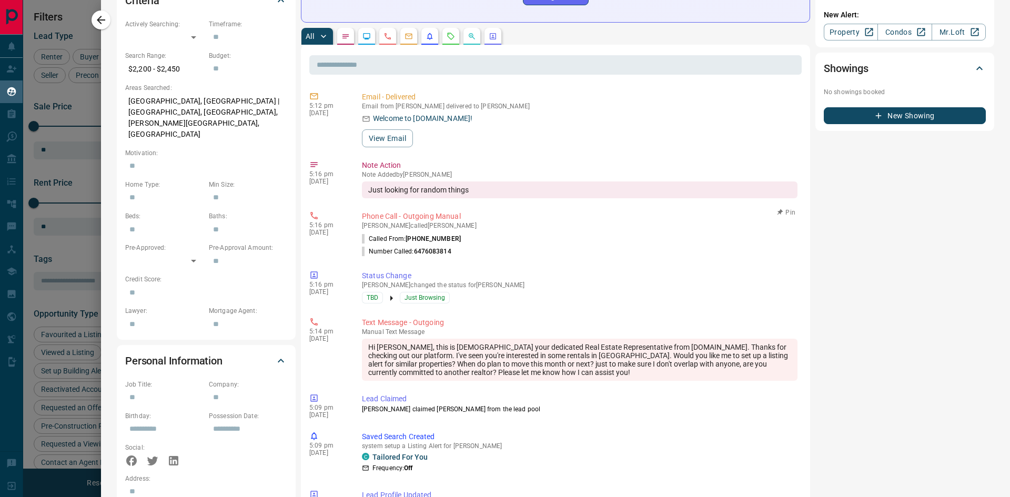
scroll to position [98, 0]
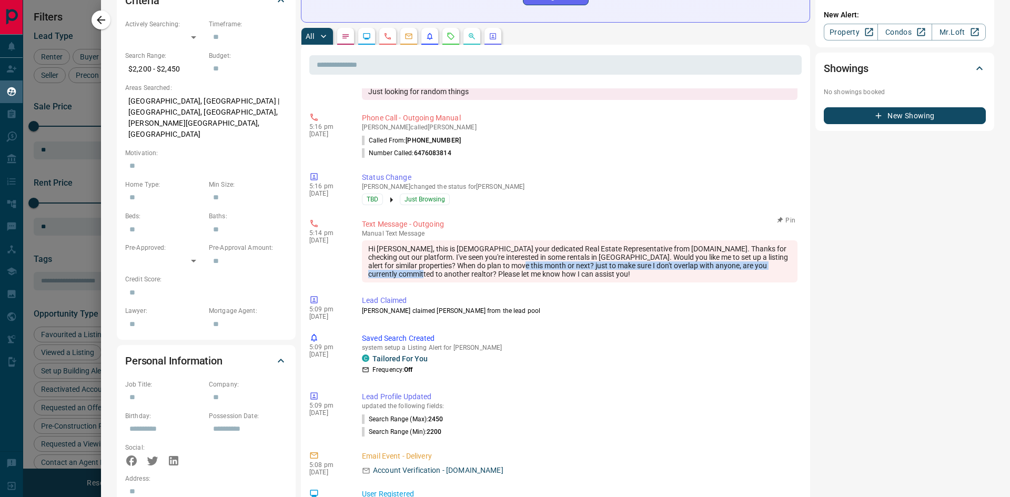
drag, startPoint x: 547, startPoint y: 266, endPoint x: 465, endPoint y: 277, distance: 82.9
click at [465, 277] on div "Hi [PERSON_NAME], this is [DEMOGRAPHIC_DATA] your dedicated Real Estate Represe…" at bounding box center [580, 261] width 436 height 42
copy div "just to make sure I don't overlap with anyone, are you currently committed to a…"
click at [102, 21] on icon "button" at bounding box center [101, 20] width 8 height 8
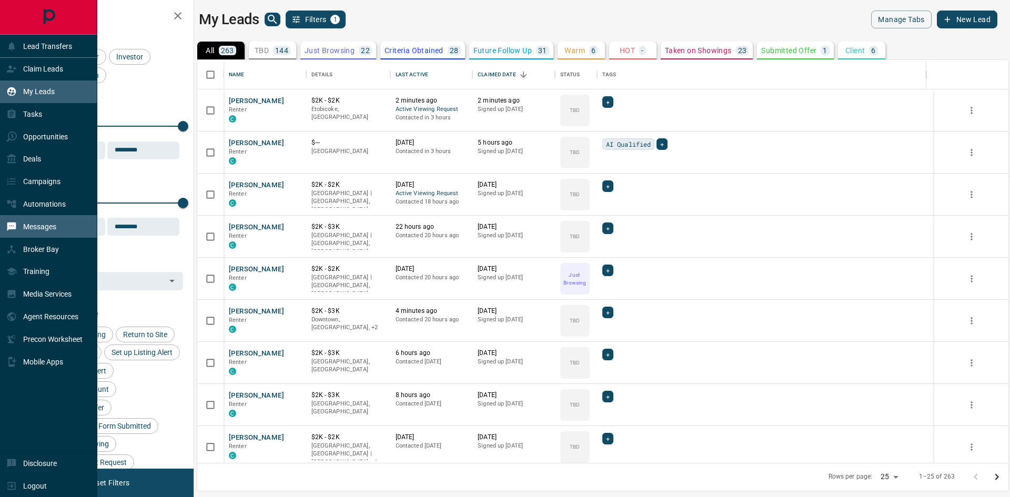
click at [35, 230] on p "Messages" at bounding box center [39, 227] width 33 height 8
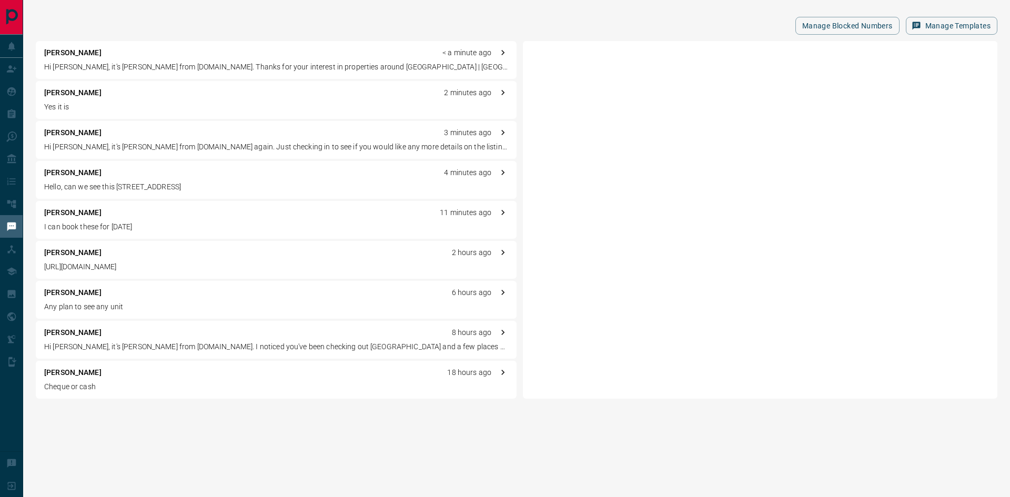
click at [68, 93] on p "[PERSON_NAME]" at bounding box center [72, 92] width 57 height 11
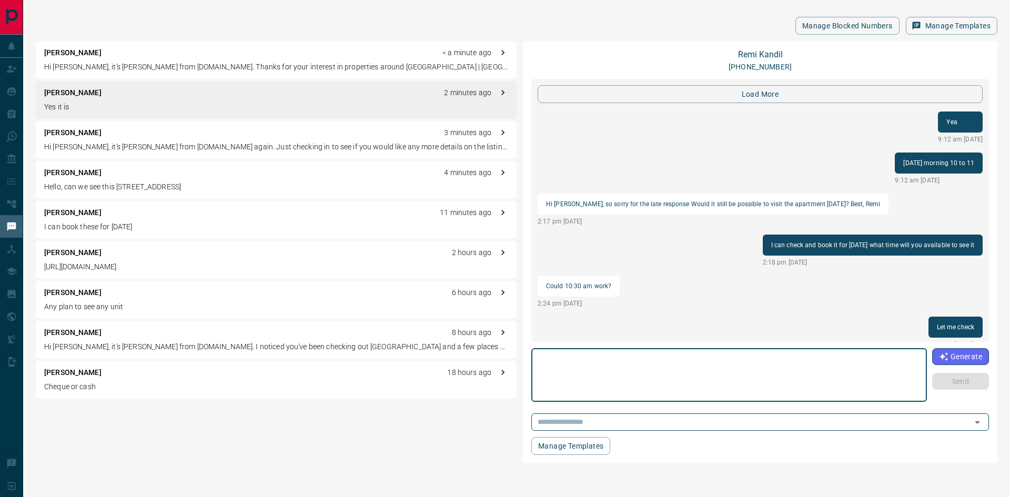
scroll to position [1019, 0]
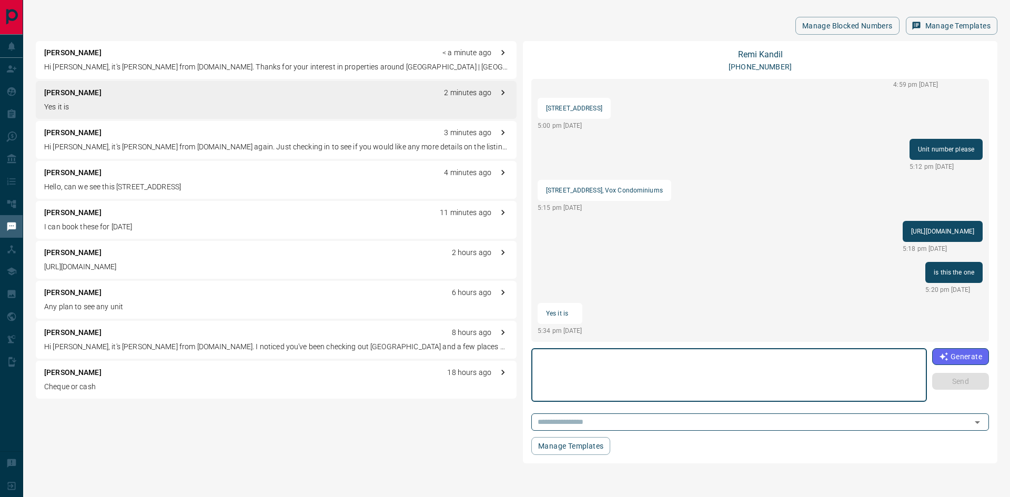
click at [555, 364] on textarea at bounding box center [729, 375] width 381 height 45
type textarea "*"
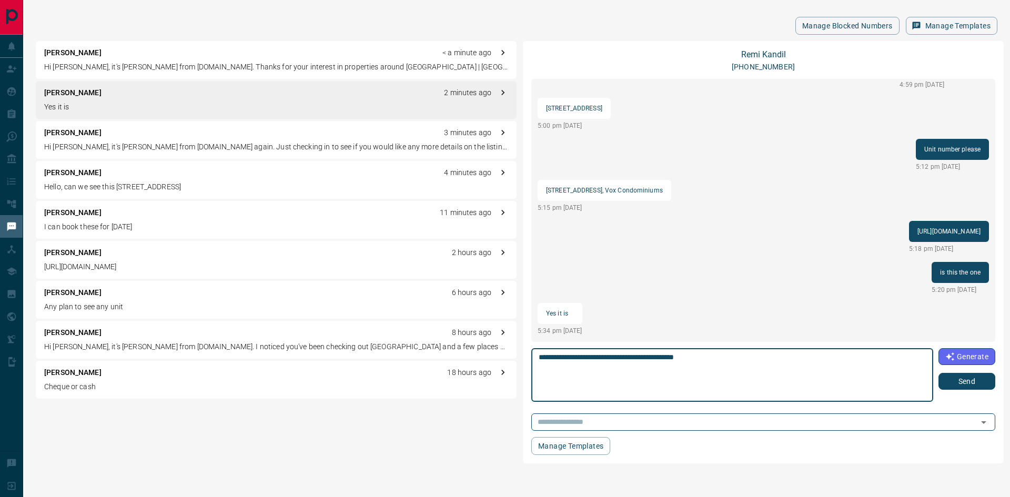
type textarea "**********"
click at [969, 382] on button "Send" at bounding box center [967, 381] width 57 height 17
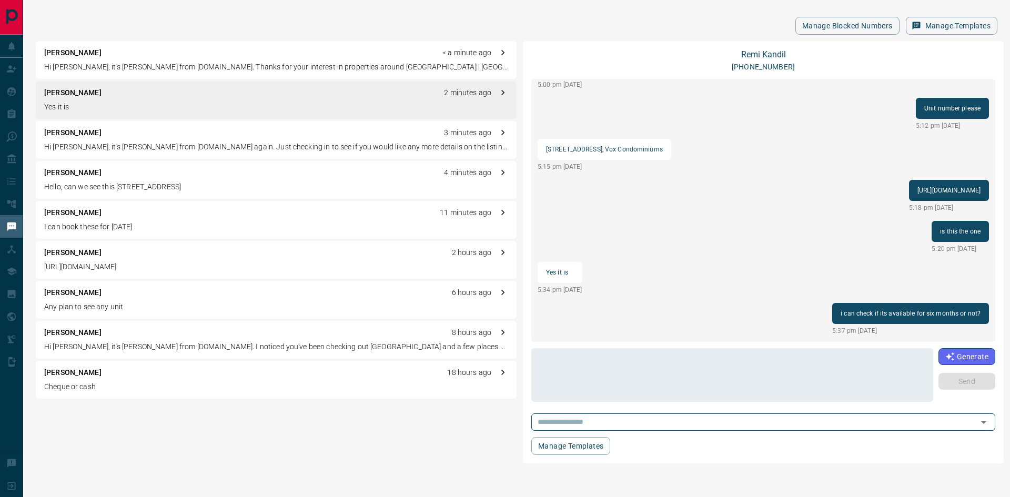
click at [109, 148] on p "Hi [PERSON_NAME], it's [PERSON_NAME] from [DOMAIN_NAME] again. Just checking in…" at bounding box center [276, 147] width 464 height 11
